Goal: Information Seeking & Learning: Understand process/instructions

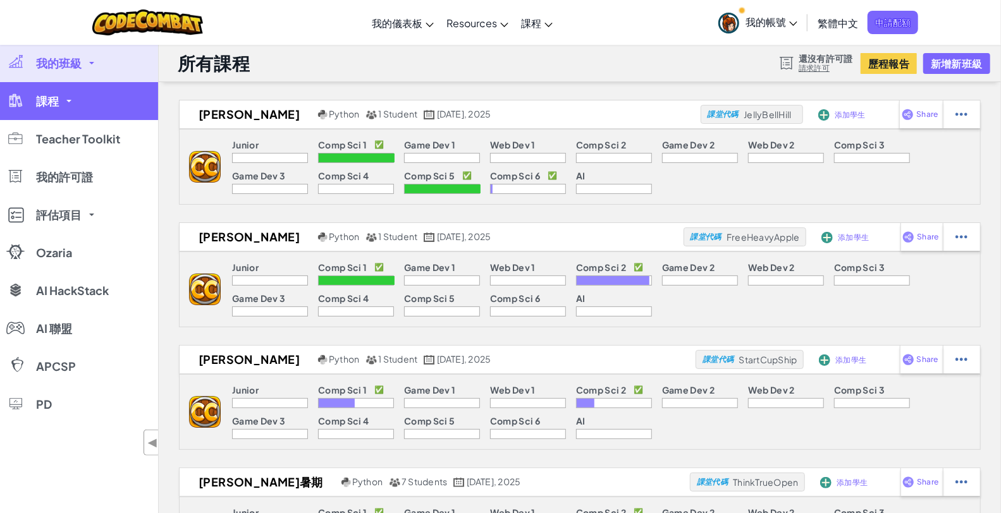
click at [65, 106] on link "課程" at bounding box center [79, 101] width 158 height 38
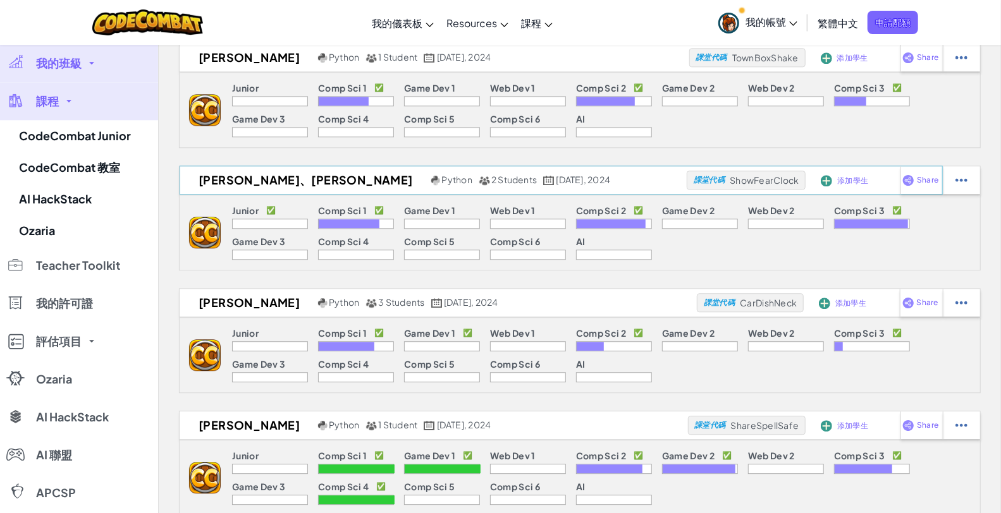
scroll to position [1826, 0]
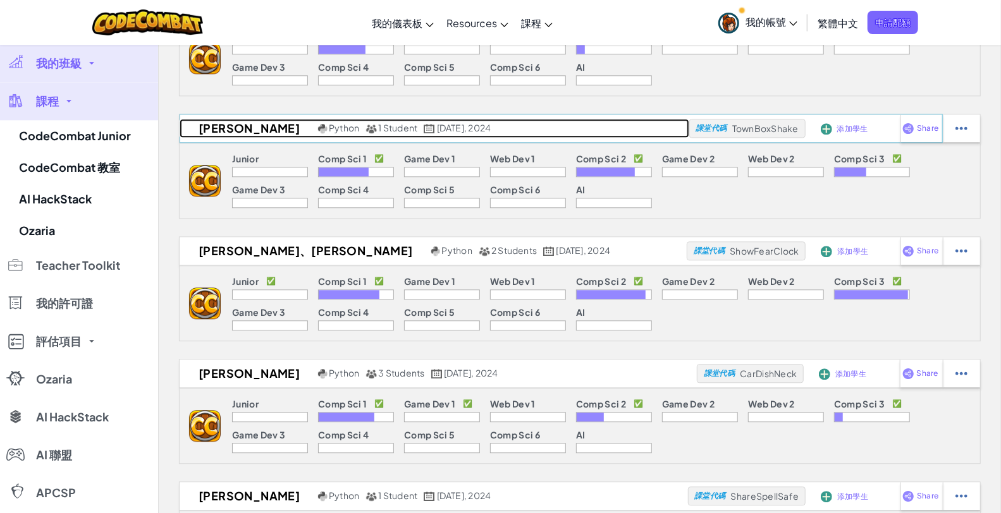
click at [204, 122] on h2 "[PERSON_NAME]" at bounding box center [247, 128] width 135 height 19
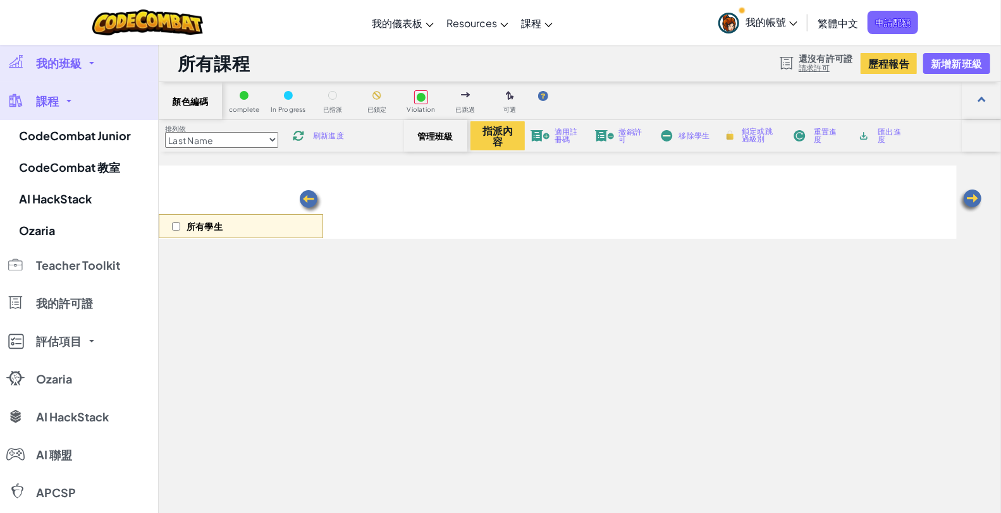
select select "56462f935afde0c6fd30fc8c"
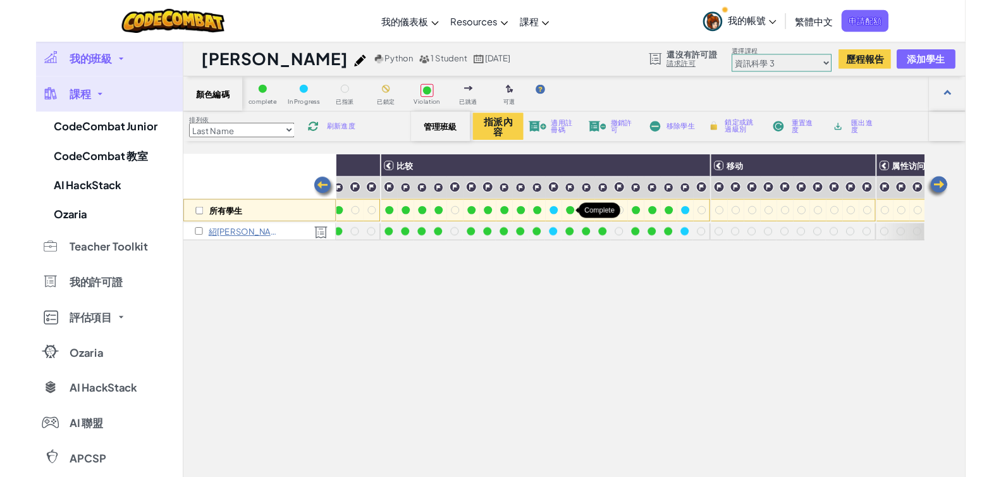
scroll to position [0, 351]
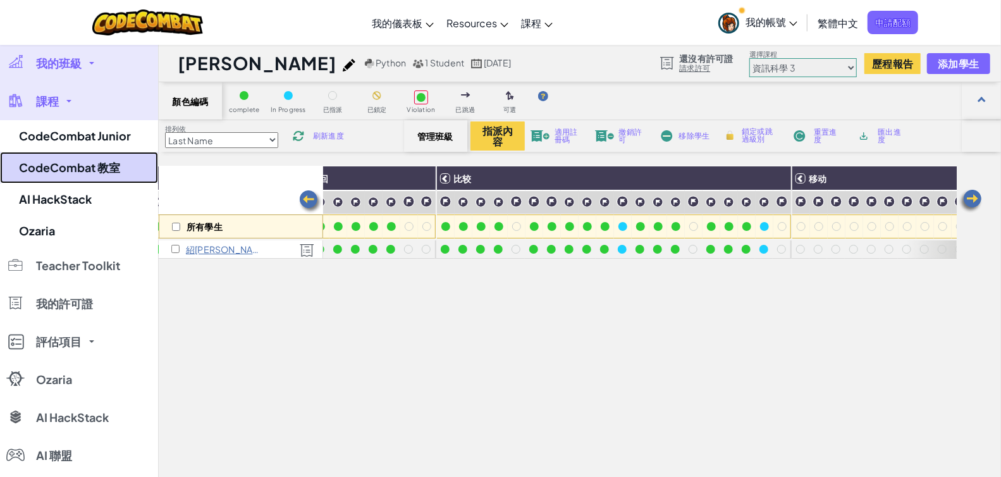
click at [63, 157] on link "CodeCombat 教室" at bounding box center [79, 168] width 158 height 32
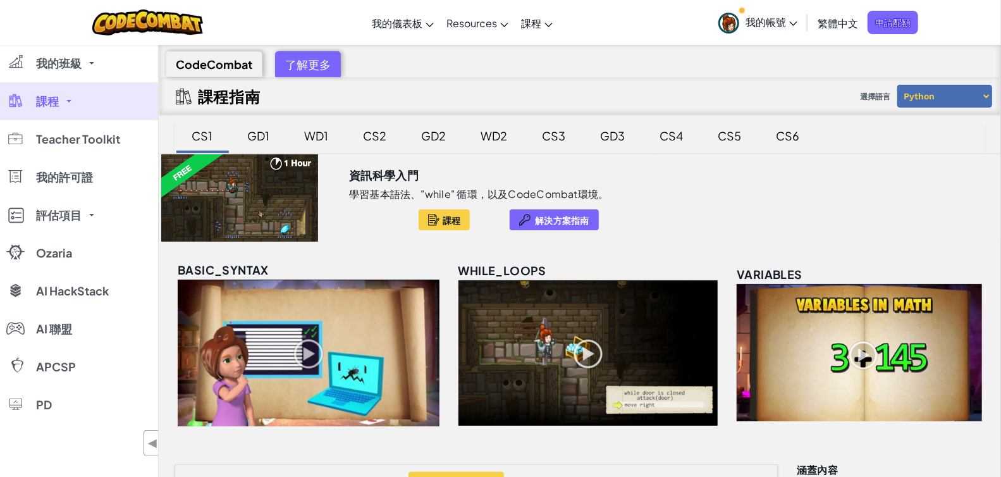
click at [563, 133] on div "CS3" at bounding box center [554, 136] width 49 height 30
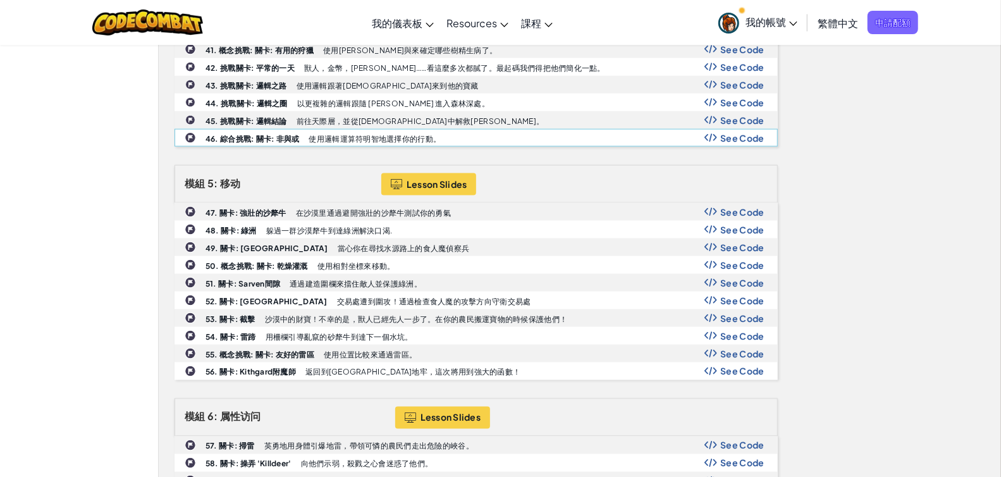
scroll to position [983, 0]
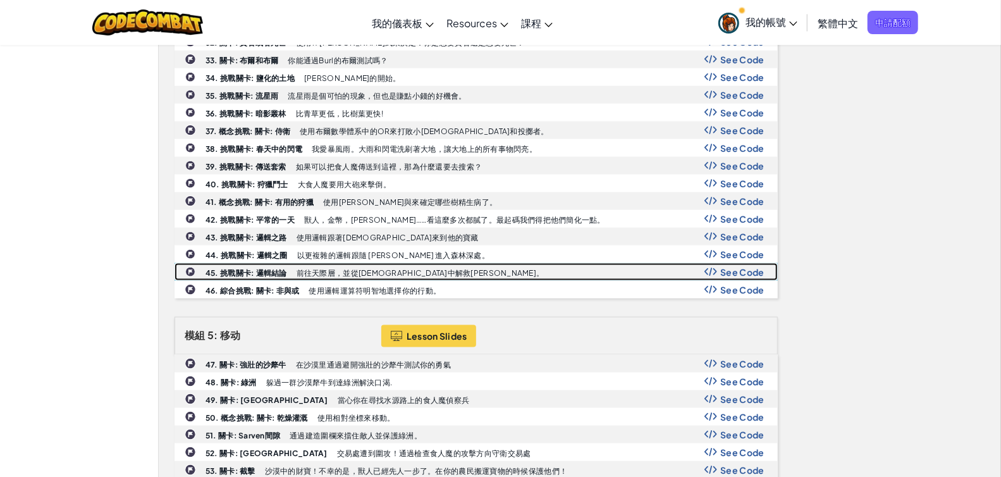
click at [742, 267] on span "See Code" at bounding box center [742, 272] width 44 height 10
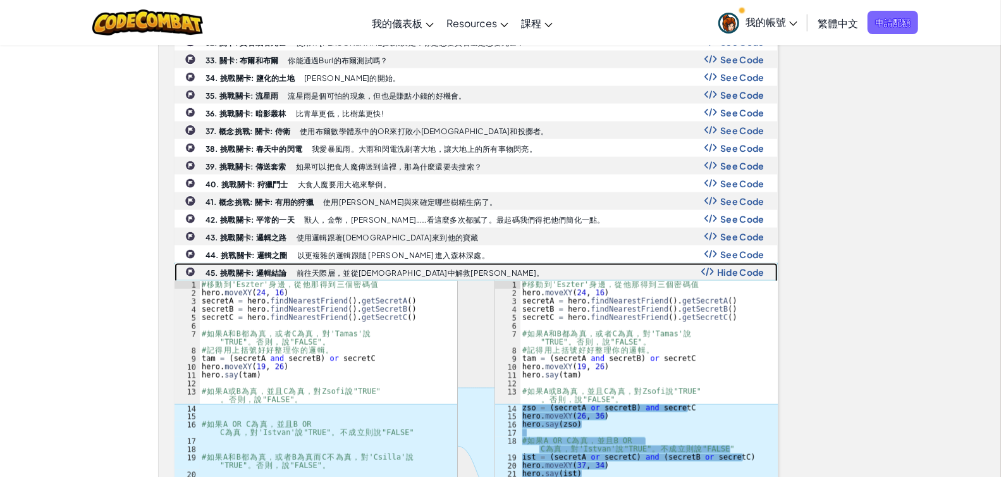
click at [243, 268] on b "45. 挑戰關卡: 邏輯結論" at bounding box center [246, 272] width 82 height 9
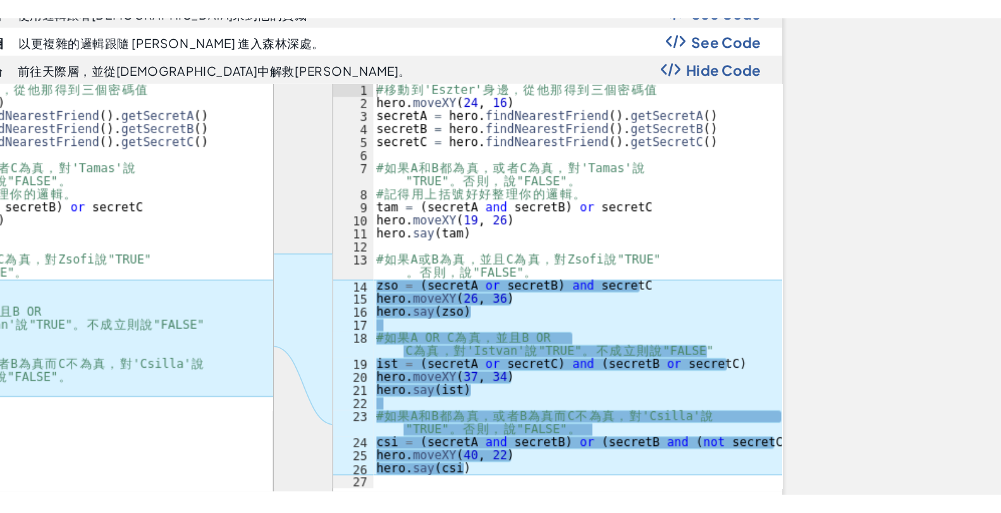
scroll to position [1072, 0]
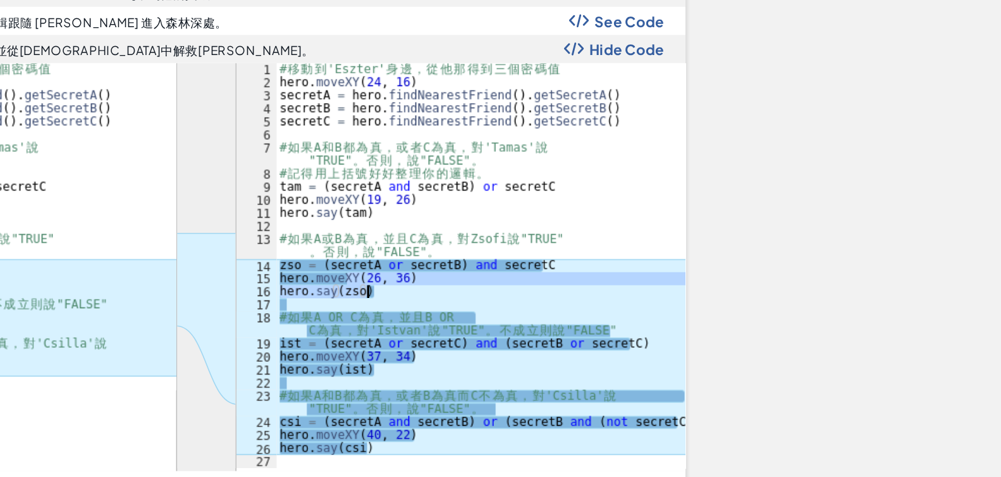
drag, startPoint x: 565, startPoint y: 300, endPoint x: 613, endPoint y: 310, distance: 49.6
click at [613, 310] on div "# 移 動 到 'Eszter' 身 邊 ， 從 他 那 得 到 三 個 密 碼 值 hero . moveXY ( 24 , 16 ) secretA = …" at bounding box center [649, 327] width 258 height 271
click at [613, 310] on div "# 移 動 到 'Eszter' 身 邊 ， 從 他 那 得 到 三 個 密 碼 值 hero . moveXY ( 24 , 16 ) secretA = …" at bounding box center [649, 319] width 258 height 255
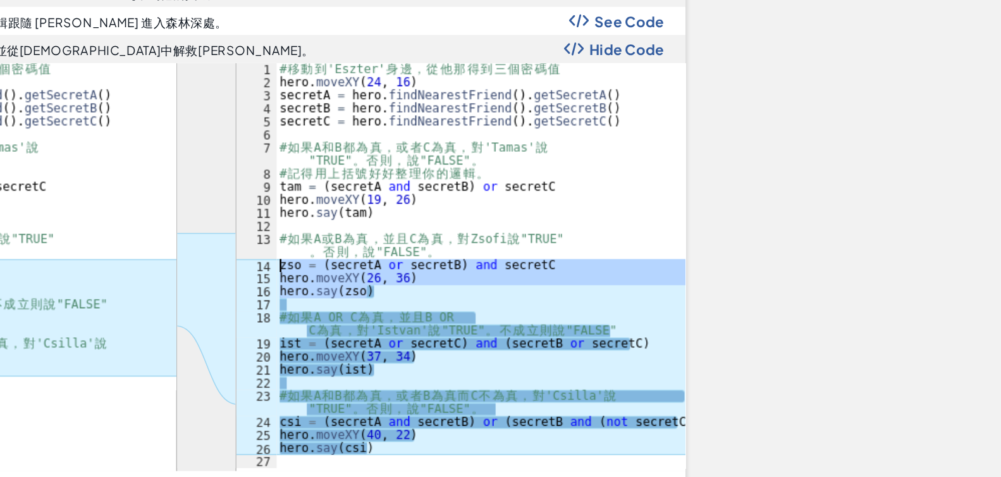
drag, startPoint x: 601, startPoint y: 308, endPoint x: 524, endPoint y: 288, distance: 79.0
click at [524, 288] on div "# 移 動 到 'Eszter' 身 邊 ， 從 他 那 得 到 三 個 密 碼 值 hero . moveXY ( 24 , 16 ) secretA = …" at bounding box center [649, 327] width 258 height 271
type textarea "zso = (secretA or secretB) and secretC hero.moveXY(26, 36)"
